Goal: Find specific page/section: Find specific page/section

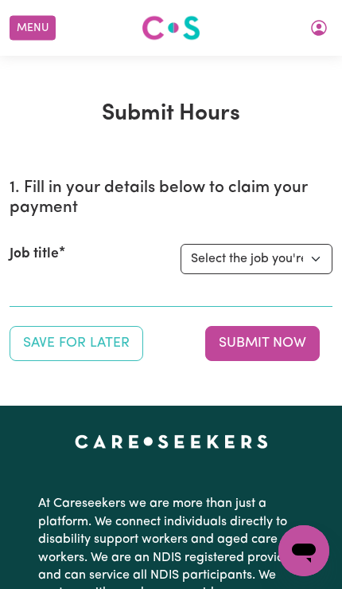
click at [33, 28] on button "Menu" at bounding box center [33, 28] width 46 height 25
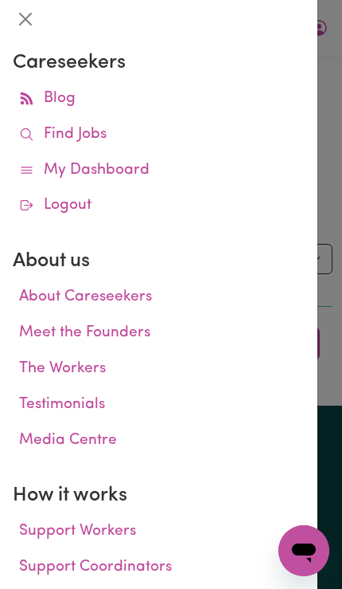
click at [135, 132] on link "Find Jobs" at bounding box center [159, 135] width 292 height 36
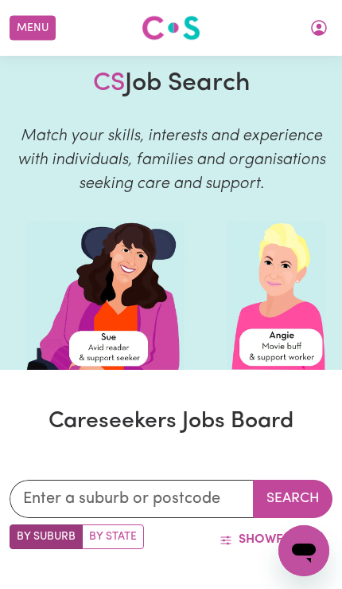
click at [323, 37] on button "My Account" at bounding box center [319, 27] width 33 height 27
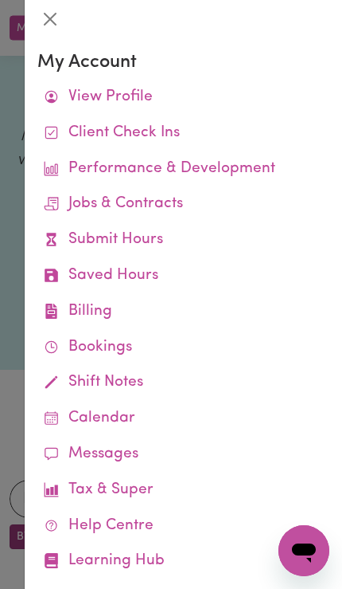
click at [7, 410] on div at bounding box center [171, 294] width 342 height 589
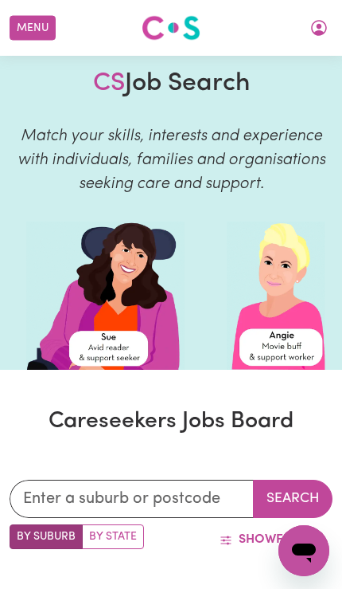
click at [318, 39] on button "My Account" at bounding box center [319, 27] width 33 height 27
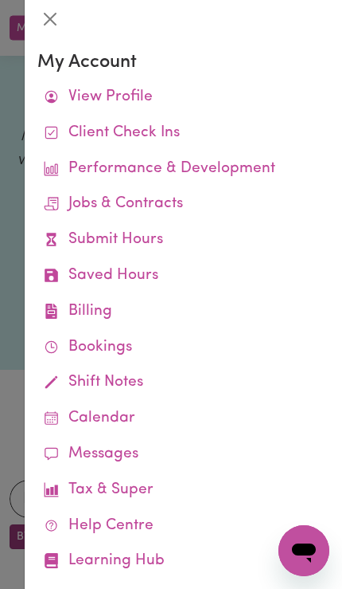
click at [0, 0] on link "Job Reports" at bounding box center [0, 0] width 0 height 0
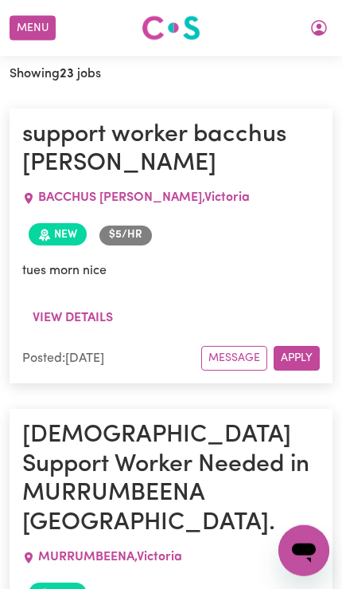
scroll to position [592, 0]
